Goal: Information Seeking & Learning: Learn about a topic

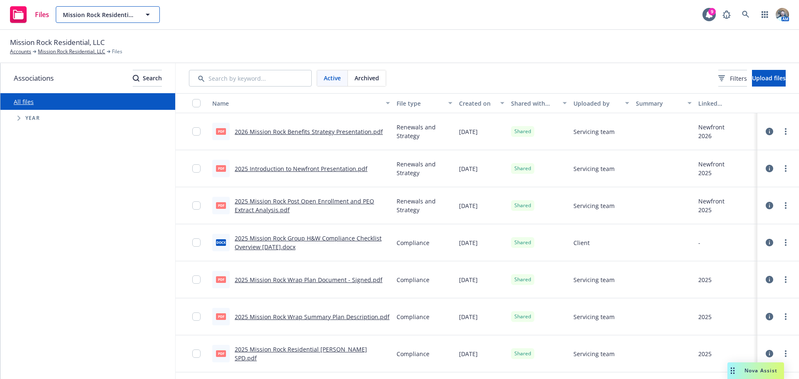
click at [117, 11] on span "Mission Rock Residential, LLC" at bounding box center [99, 14] width 72 height 9
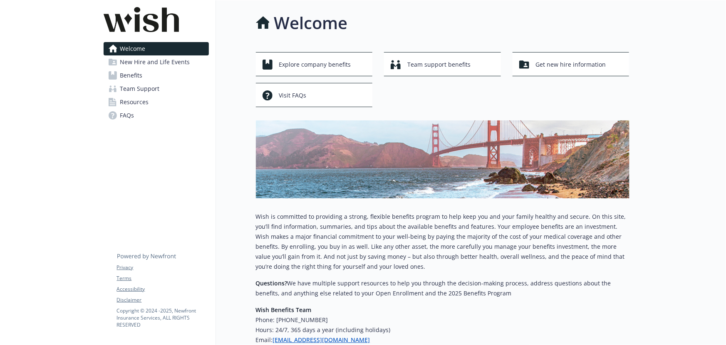
click at [133, 79] on span "Benefits" at bounding box center [131, 75] width 22 height 13
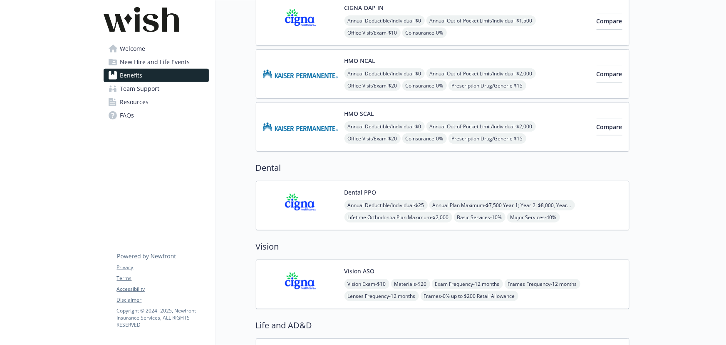
scroll to position [265, 0]
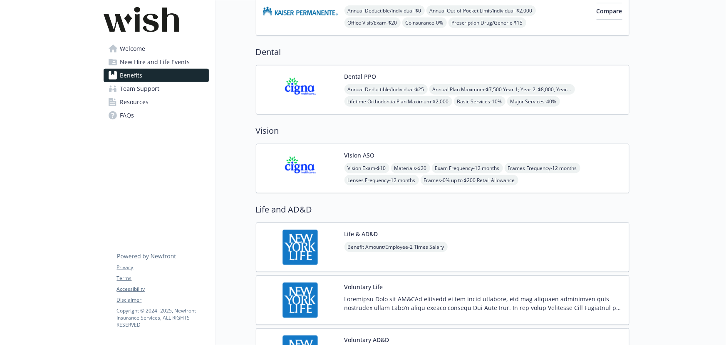
click at [334, 152] on img at bounding box center [300, 168] width 75 height 35
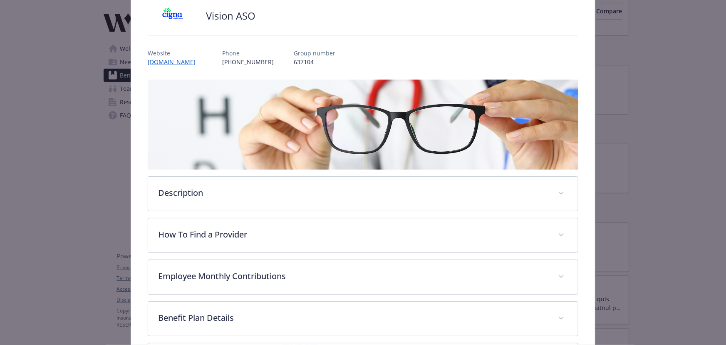
scroll to position [176, 0]
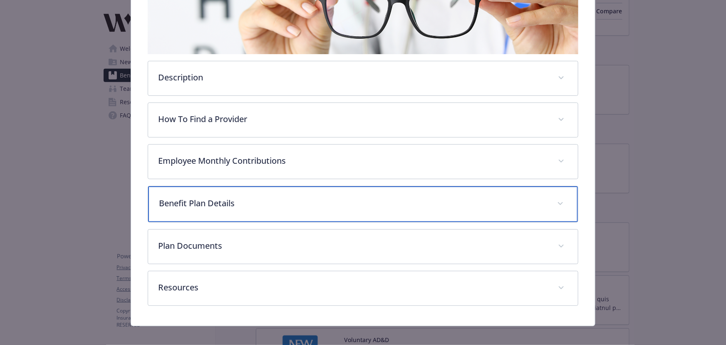
click at [205, 193] on div "Benefit Plan Details" at bounding box center [363, 204] width 430 height 36
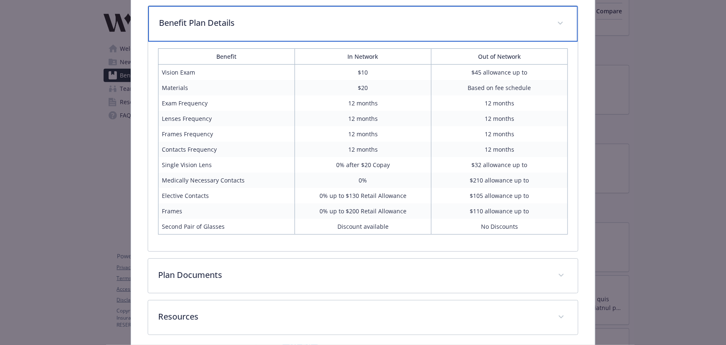
scroll to position [202, 0]
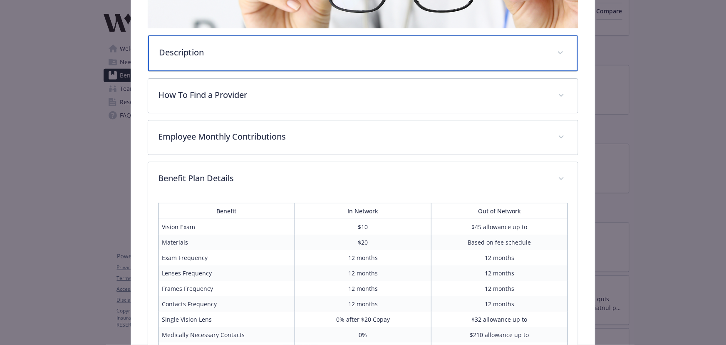
click at [222, 46] on p "Description" at bounding box center [353, 52] width 388 height 12
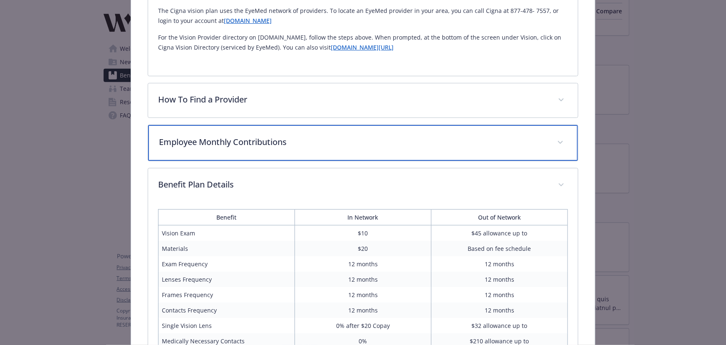
scroll to position [314, 0]
click at [246, 129] on div "Employee Monthly Contributions" at bounding box center [363, 145] width 430 height 36
